Goal: Use online tool/utility: Utilize a website feature to perform a specific function

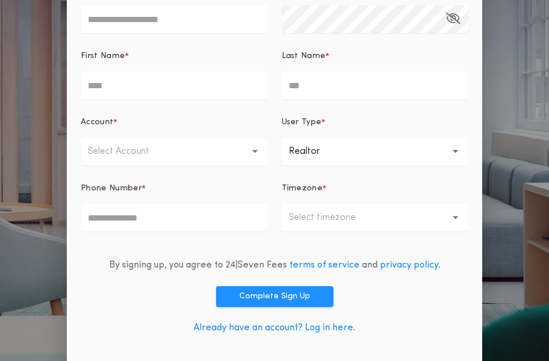
scroll to position [149, 0]
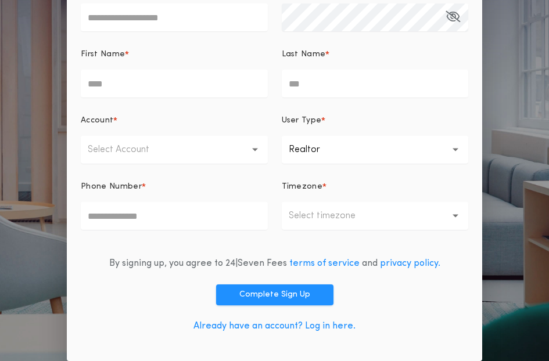
type input "**********"
click at [329, 326] on link "Already have an account? Log in here." at bounding box center [274, 326] width 162 height 9
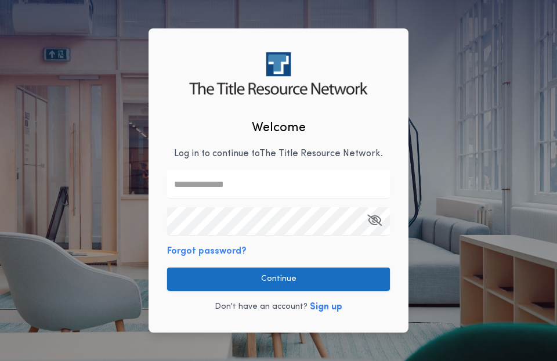
type input "**********"
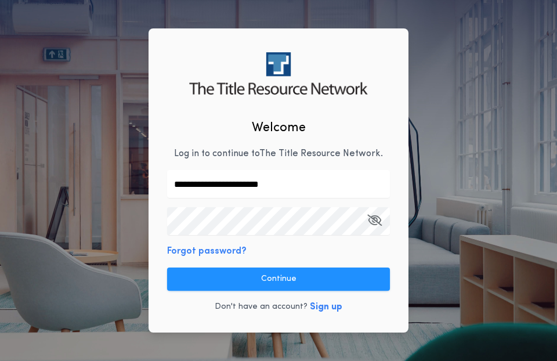
click at [287, 281] on button "Continue" at bounding box center [278, 279] width 223 height 23
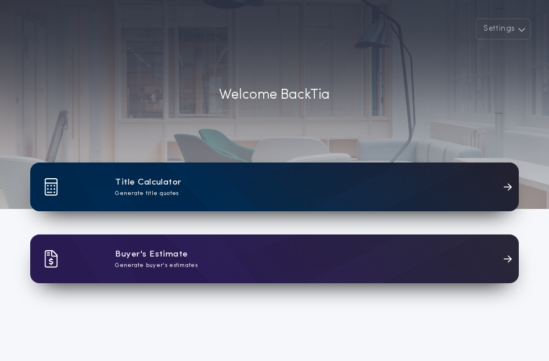
click at [225, 211] on div "Title Calculator Generate title quotes" at bounding box center [274, 187] width 488 height 49
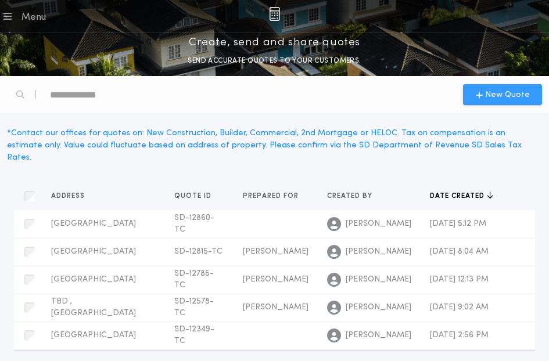
click at [478, 93] on span "New Quote" at bounding box center [502, 95] width 54 height 12
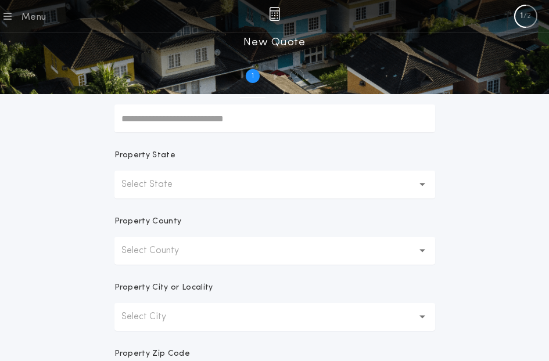
scroll to position [170, 0]
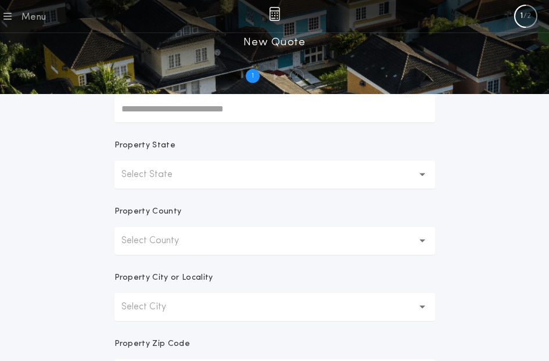
click at [161, 182] on p "Select State" at bounding box center [156, 175] width 70 height 14
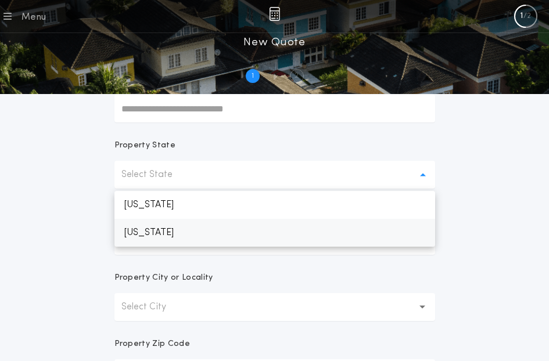
click at [183, 244] on p "[US_STATE]" at bounding box center [274, 233] width 320 height 28
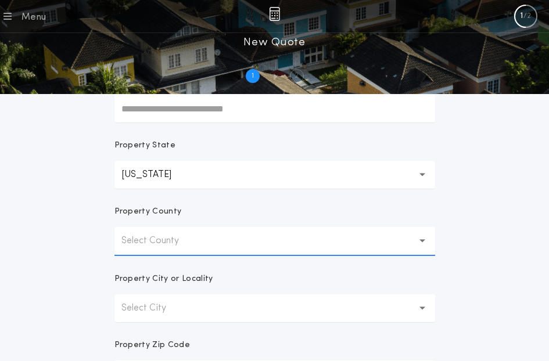
click at [174, 248] on p "Select County" at bounding box center [159, 241] width 76 height 14
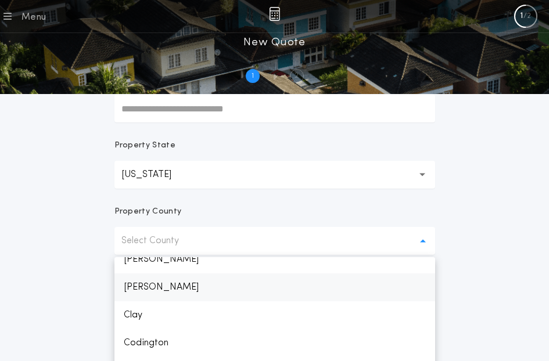
scroll to position [348, 0]
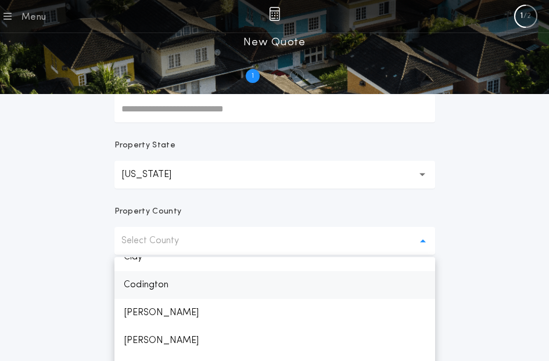
click at [166, 299] on p "Codington" at bounding box center [274, 285] width 320 height 28
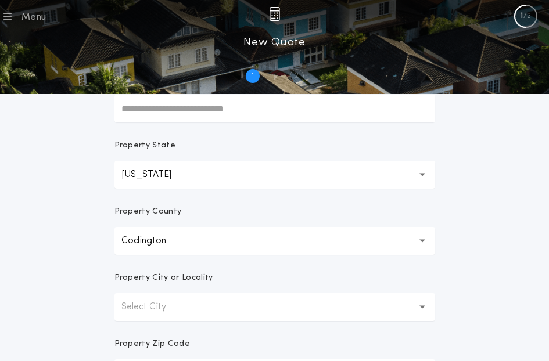
scroll to position [228, 0]
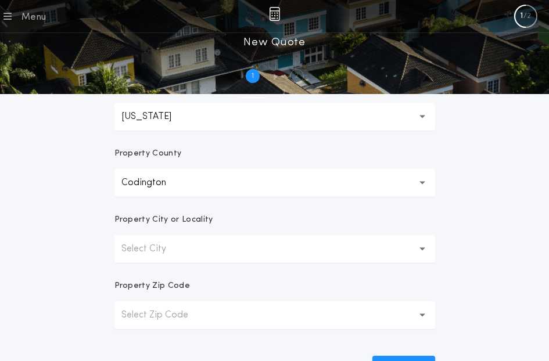
click at [175, 263] on button "Select City" at bounding box center [274, 249] width 320 height 28
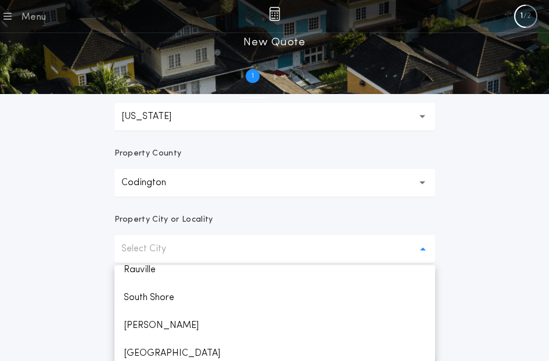
scroll to position [246, 0]
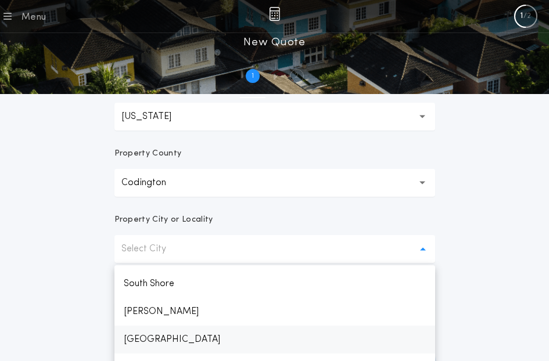
click at [154, 352] on p "[GEOGRAPHIC_DATA]" at bounding box center [274, 340] width 320 height 28
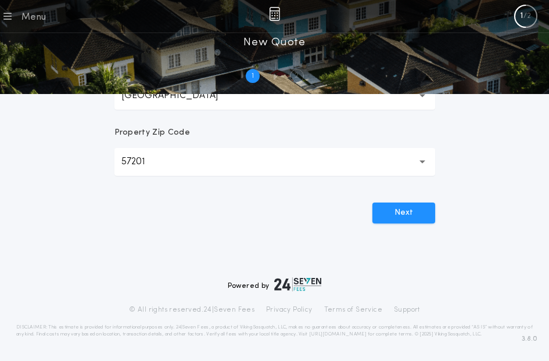
scroll to position [402, 0]
click at [399, 209] on button "Next" at bounding box center [403, 213] width 63 height 21
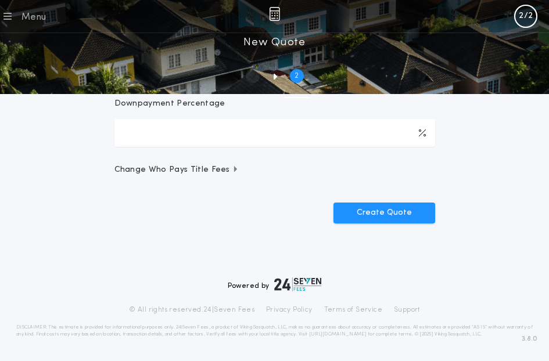
scroll to position [0, 0]
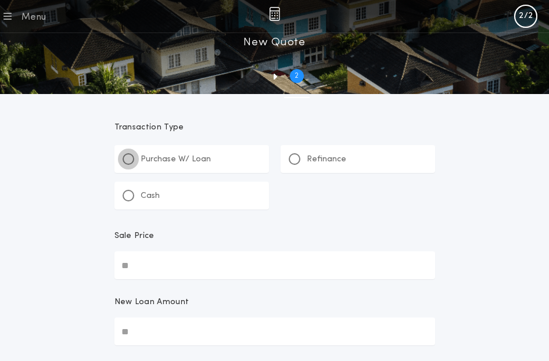
click at [126, 162] on div at bounding box center [128, 159] width 6 height 6
click at [294, 162] on div at bounding box center [294, 159] width 6 height 6
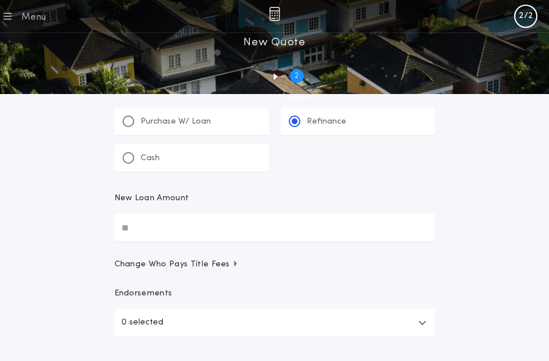
scroll to position [58, 0]
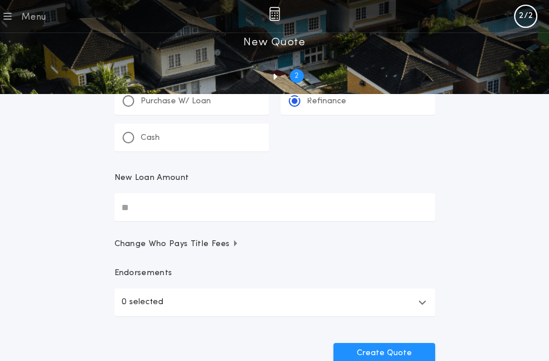
click at [126, 221] on input "New Loan Amount" at bounding box center [274, 207] width 320 height 28
type input "********"
click at [333, 343] on button "Create Quote" at bounding box center [384, 353] width 102 height 21
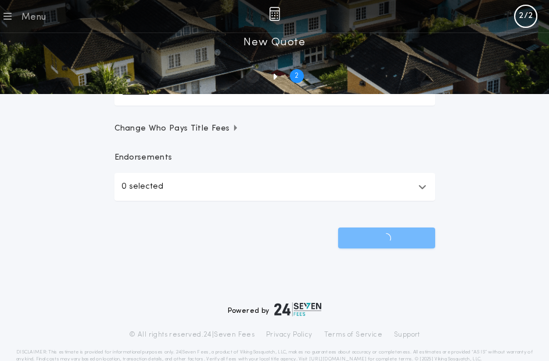
scroll to position [174, 0]
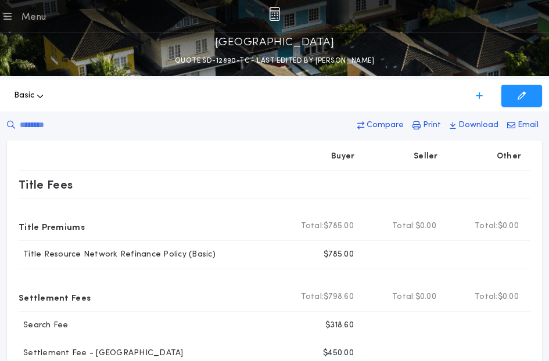
click at [0, 0] on p "ALTA Settlement Statement" at bounding box center [0, 0] width 0 height 0
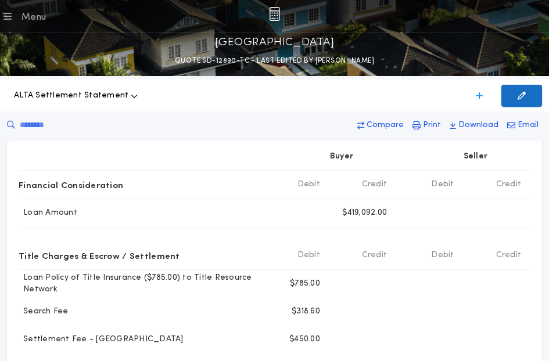
click at [0, 0] on p "Edit Quote" at bounding box center [0, 0] width 0 height 0
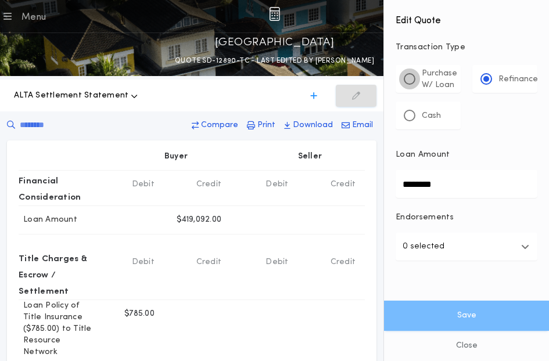
click at [410, 81] on div at bounding box center [409, 79] width 6 height 6
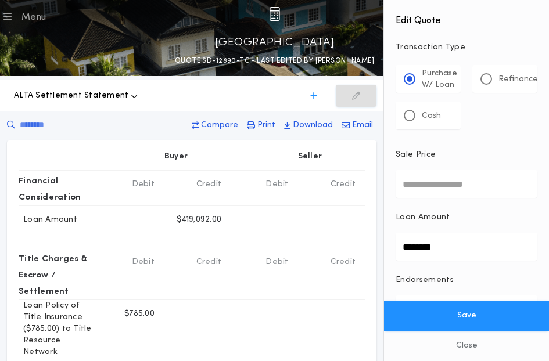
scroll to position [46, 0]
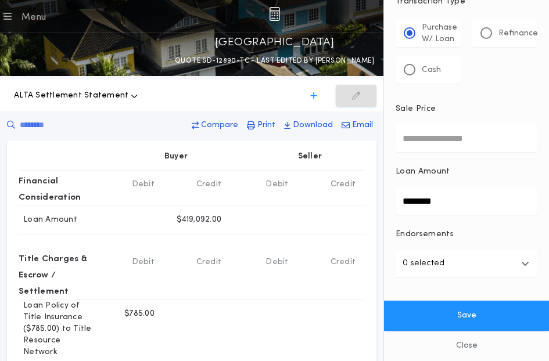
drag, startPoint x: 455, startPoint y: 208, endPoint x: 401, endPoint y: 210, distance: 53.5
click at [401, 210] on input "********" at bounding box center [466, 201] width 142 height 28
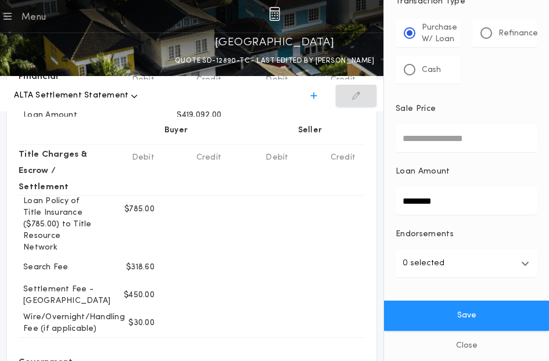
scroll to position [116, 0]
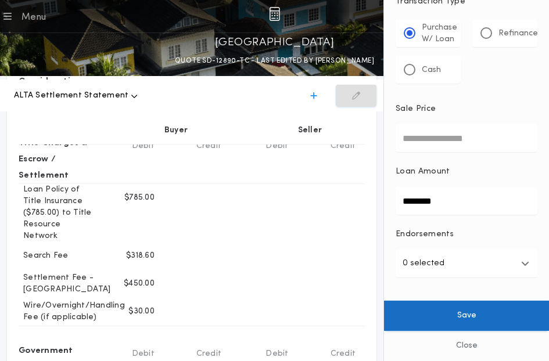
type input "********"
click at [473, 314] on button "Save" at bounding box center [466, 316] width 165 height 30
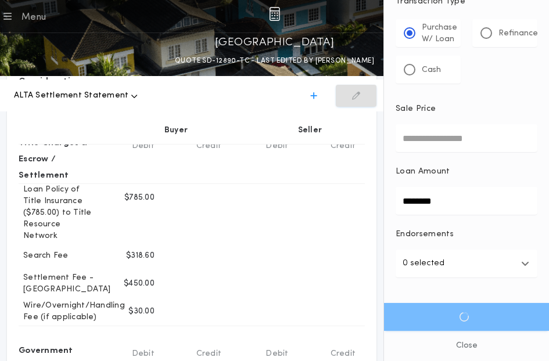
click at [417, 140] on input "Sale Price" at bounding box center [466, 138] width 142 height 28
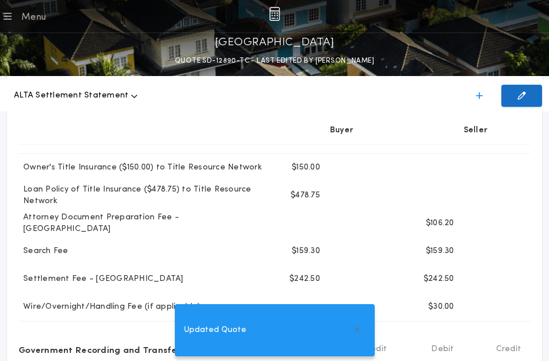
click at [0, 0] on p "Edit Quote" at bounding box center [0, 0] width 0 height 0
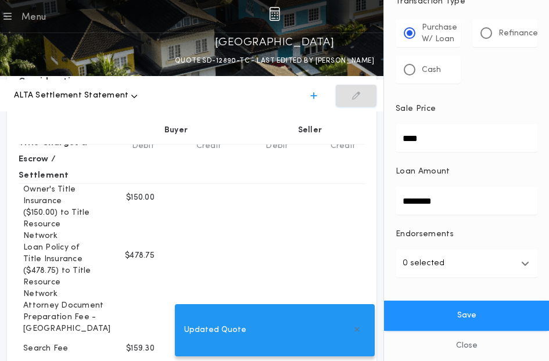
click at [427, 141] on input "****" at bounding box center [466, 138] width 142 height 28
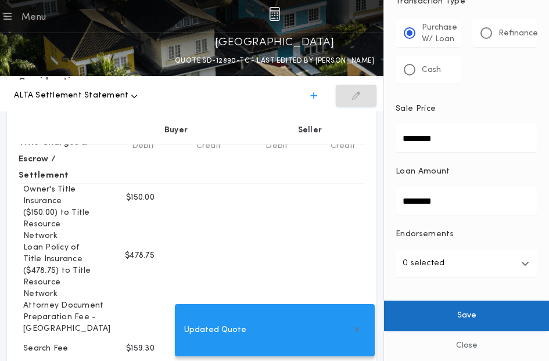
click at [459, 319] on button "Save" at bounding box center [466, 316] width 165 height 30
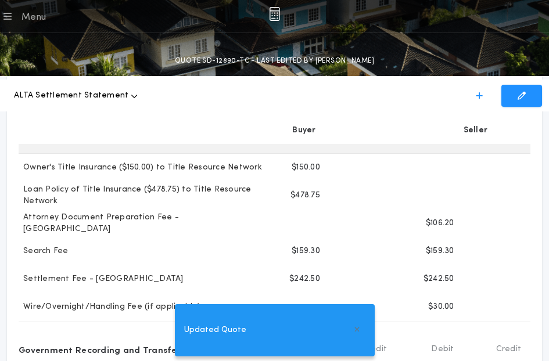
type input "********"
